Goal: Task Accomplishment & Management: Manage account settings

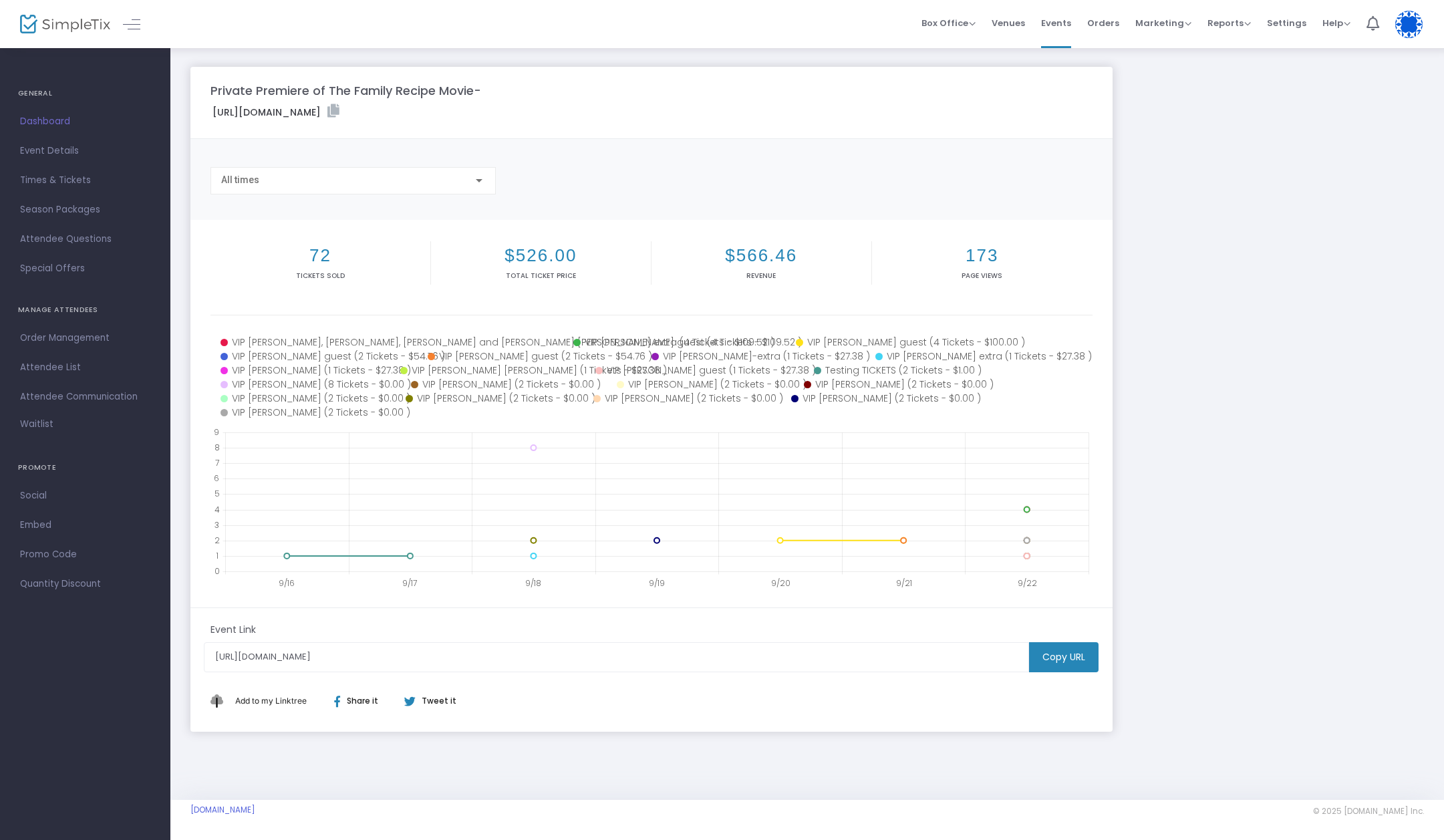
click at [323, 258] on h2 "72" at bounding box center [320, 255] width 215 height 21
click at [482, 179] on div at bounding box center [479, 181] width 12 height 11
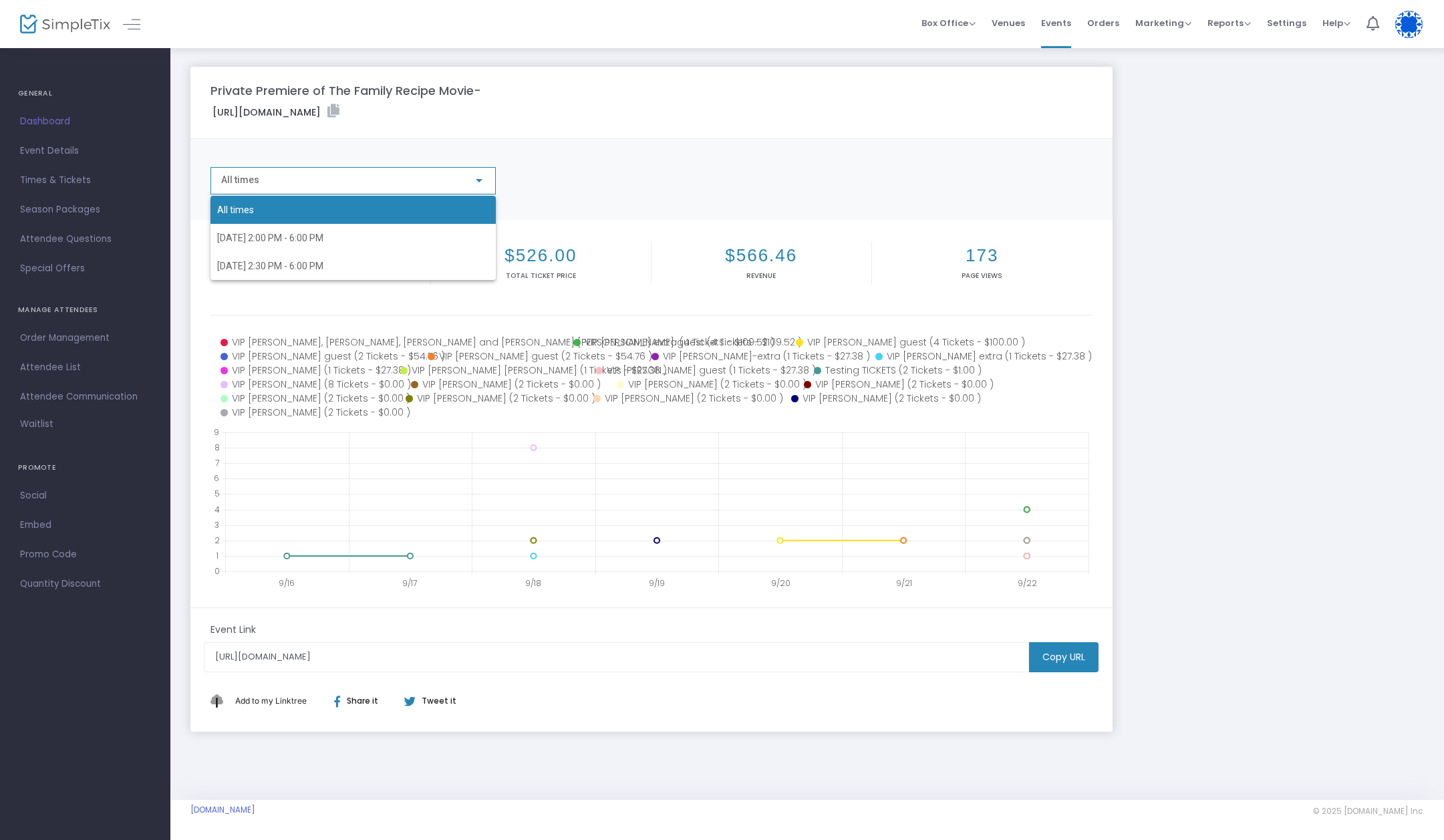
click at [608, 170] on div at bounding box center [722, 420] width 1444 height 840
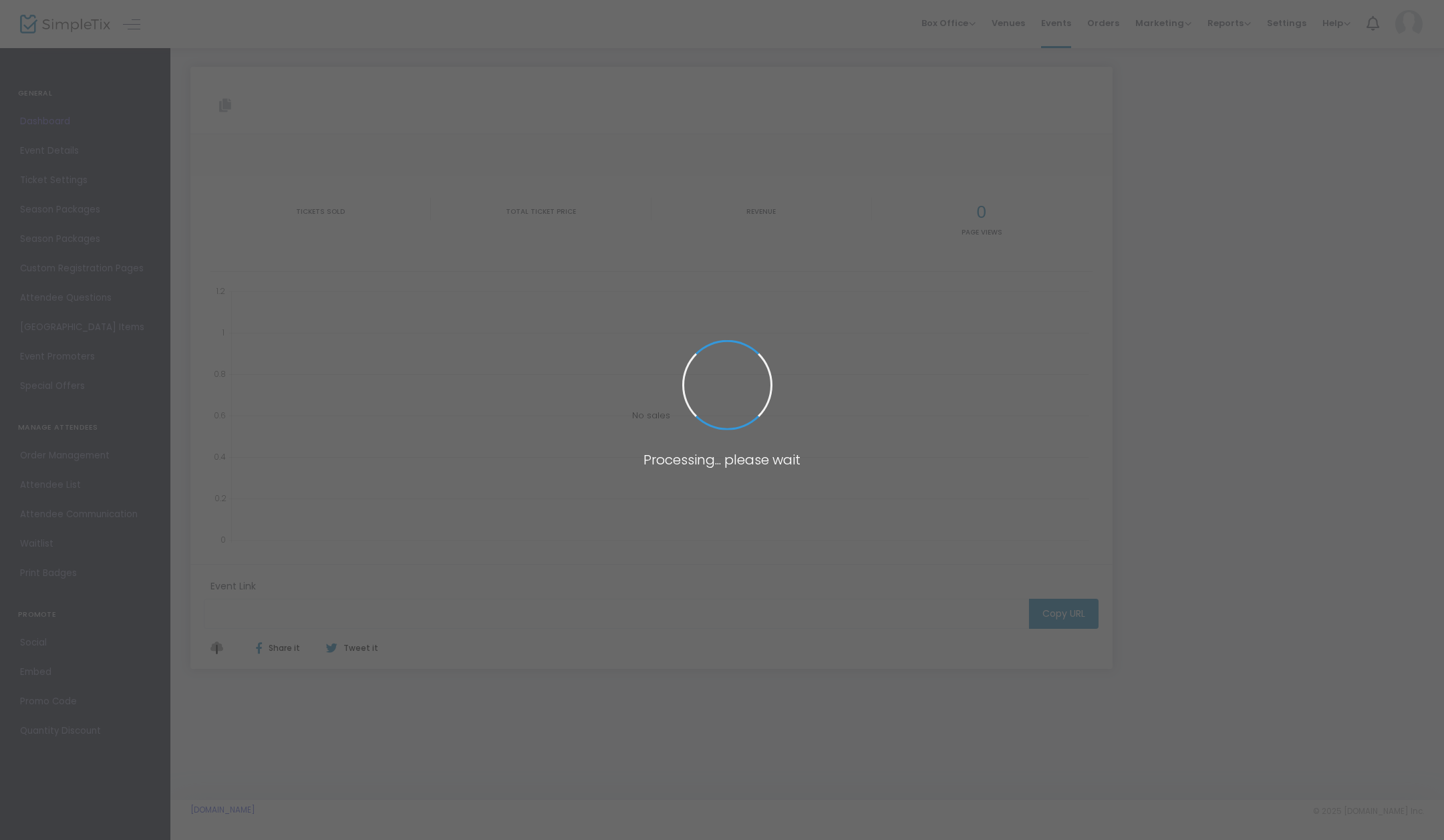
type input "https://www.simpletix.com/e/private-premiere-of-the-family-recipe-movi-tickets-…"
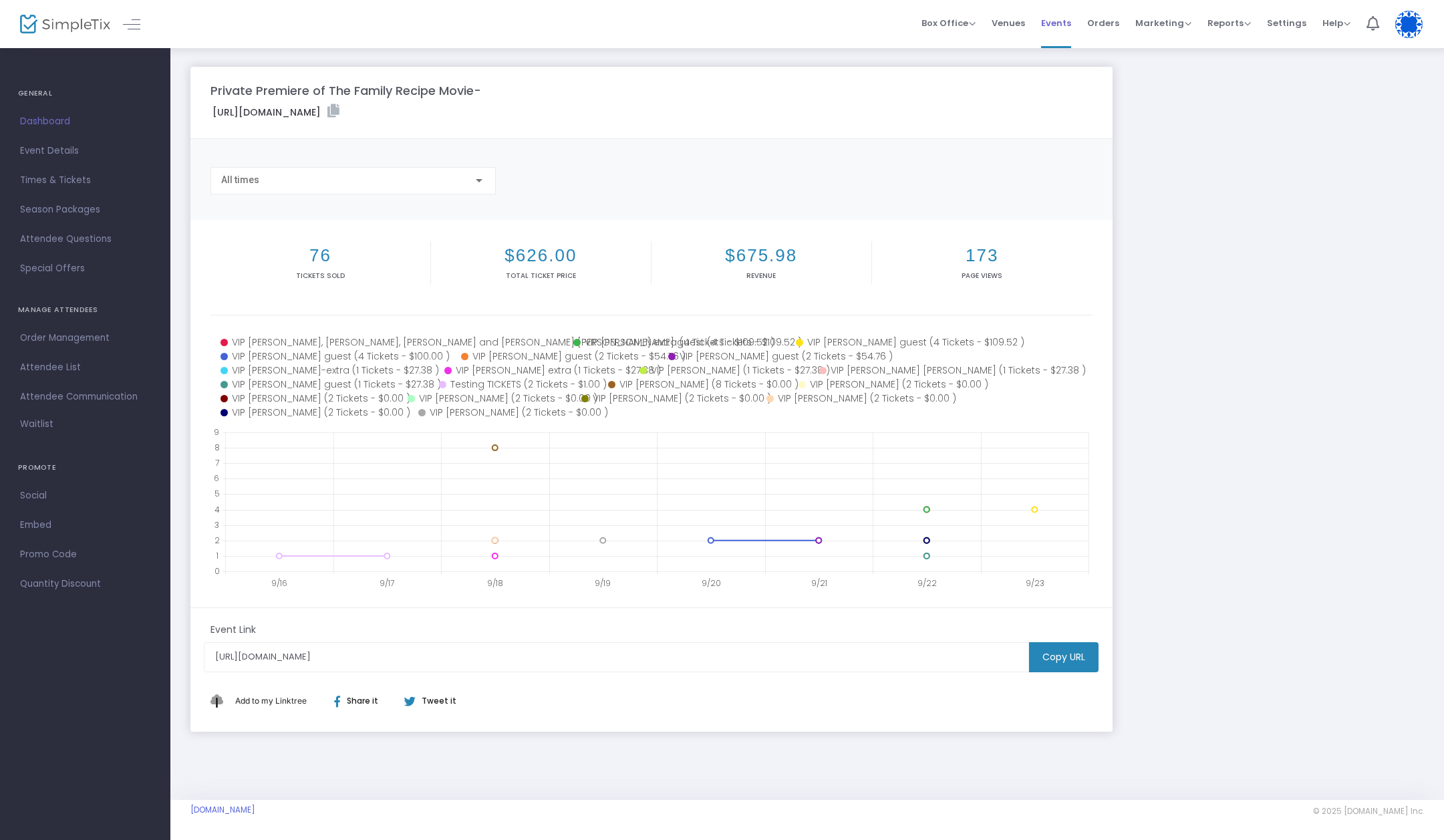
click at [1063, 24] on span "Events" at bounding box center [1056, 23] width 30 height 34
